Goal: Use online tool/utility: Utilize a website feature to perform a specific function

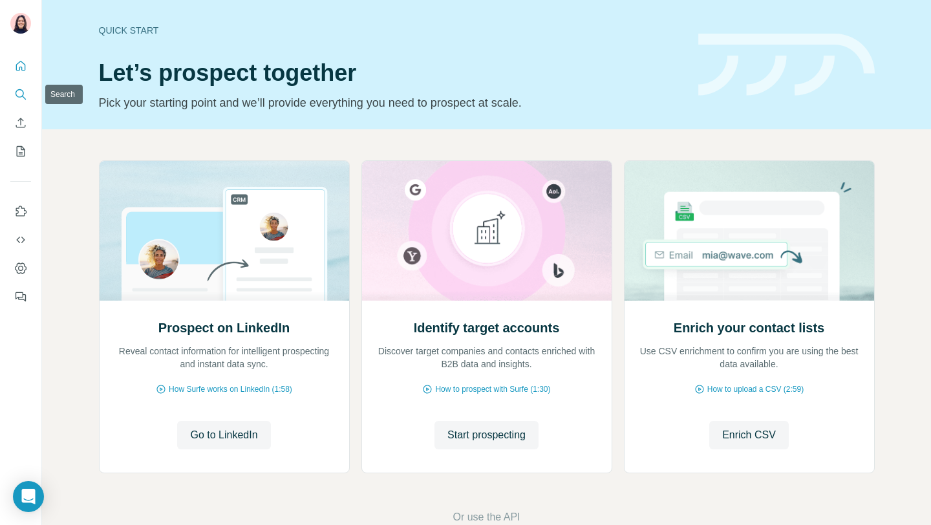
click at [26, 96] on icon "Search" at bounding box center [20, 94] width 13 height 13
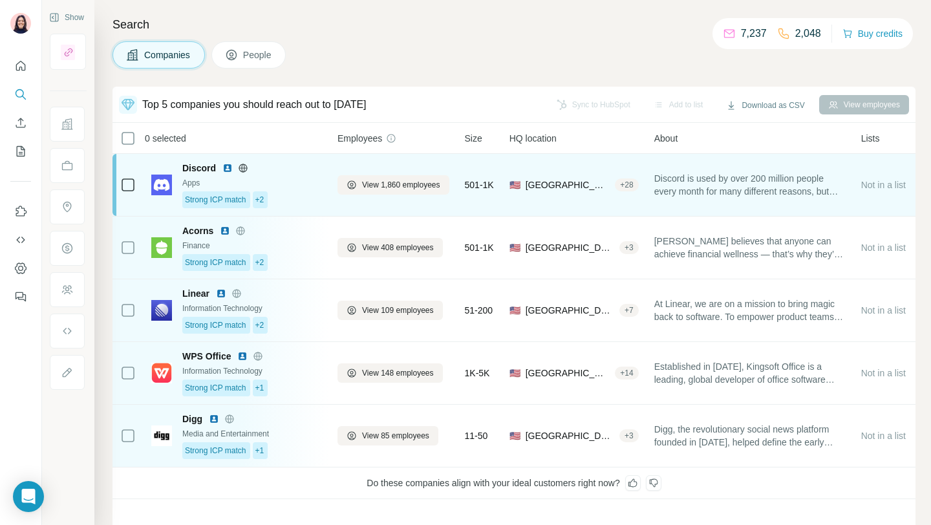
click at [293, 188] on div "Apps" at bounding box center [252, 183] width 140 height 12
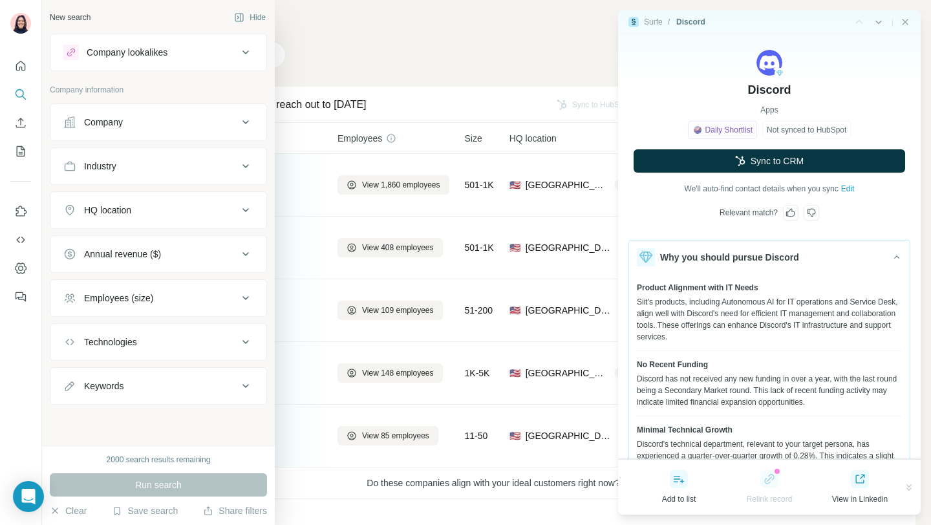
click at [107, 56] on div "Company lookalikes" at bounding box center [127, 52] width 81 height 13
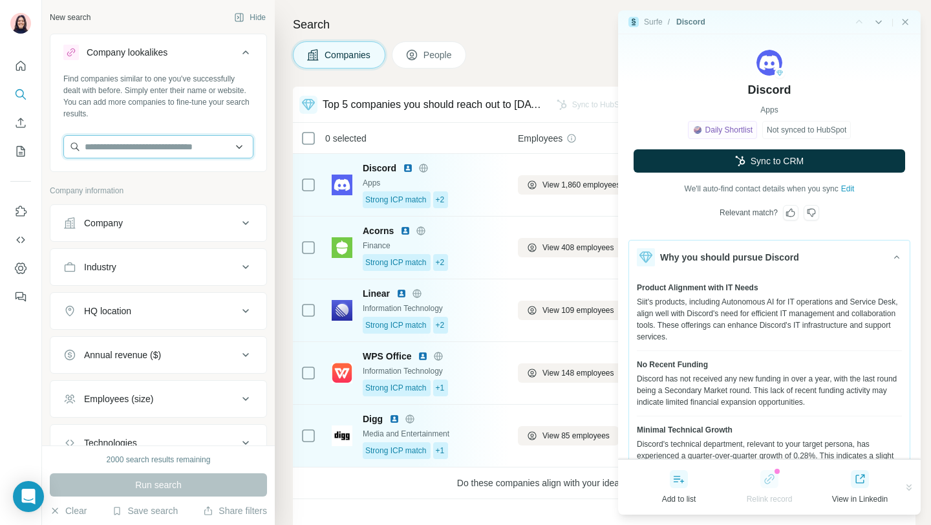
click at [112, 142] on input "text" at bounding box center [158, 146] width 190 height 23
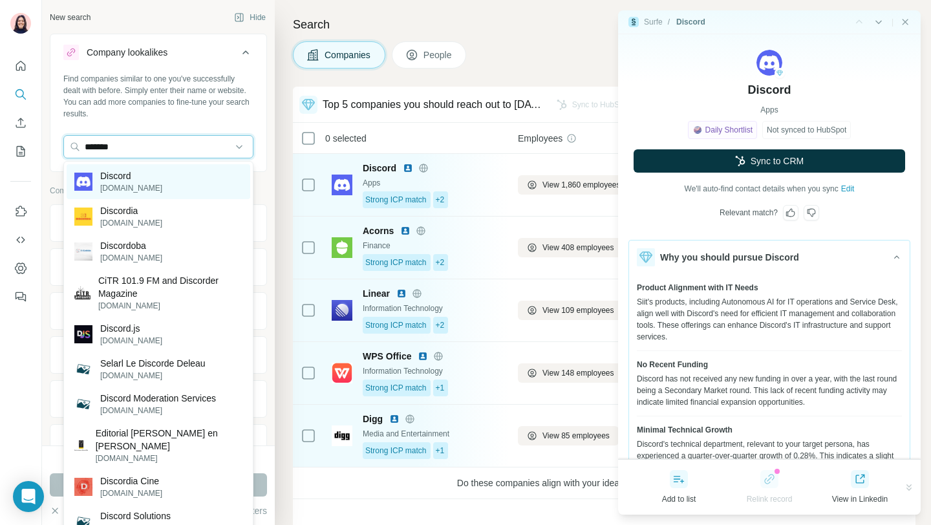
type input "*******"
click at [159, 175] on div "Discord [DOMAIN_NAME]" at bounding box center [159, 181] width 184 height 35
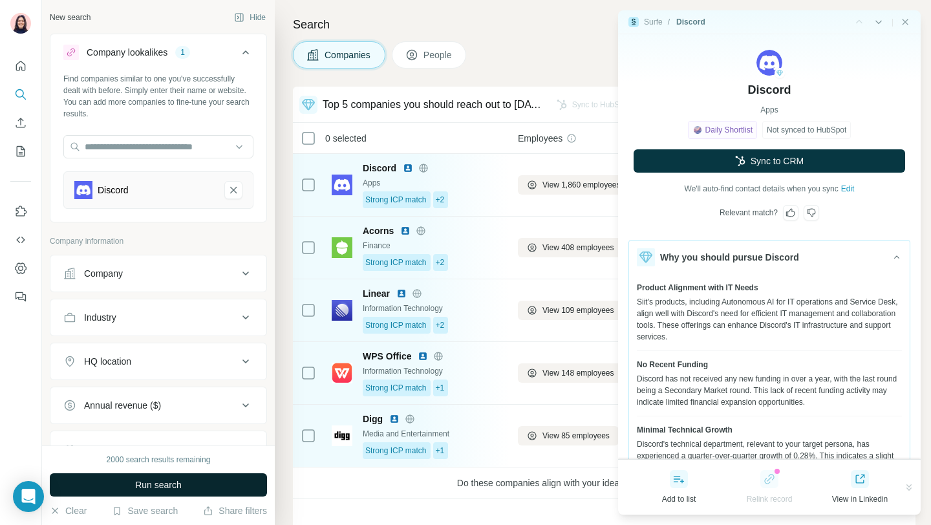
click at [161, 476] on button "Run search" at bounding box center [158, 484] width 217 height 23
